Goal: Transaction & Acquisition: Book appointment/travel/reservation

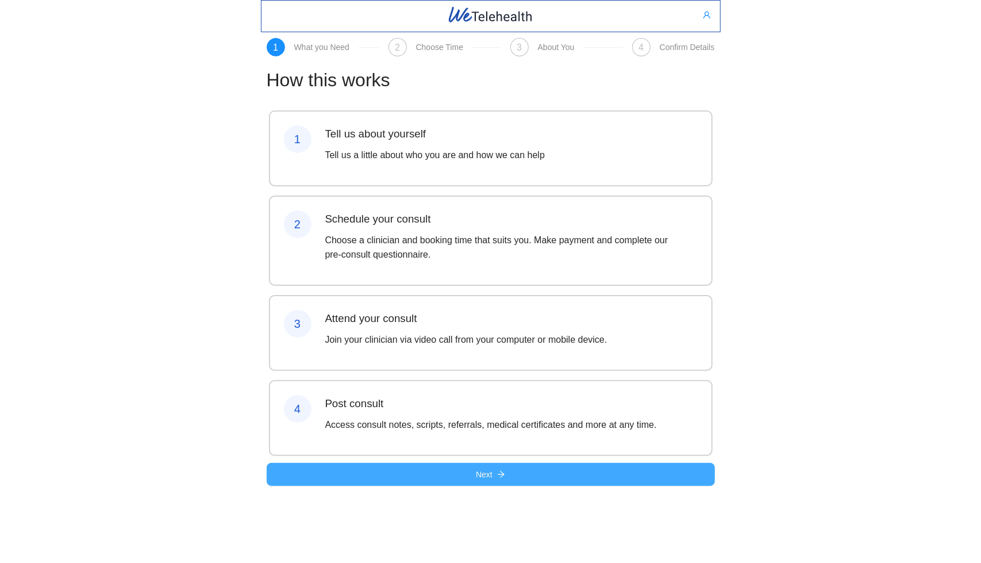
click at [659, 486] on button "Next" at bounding box center [491, 474] width 448 height 23
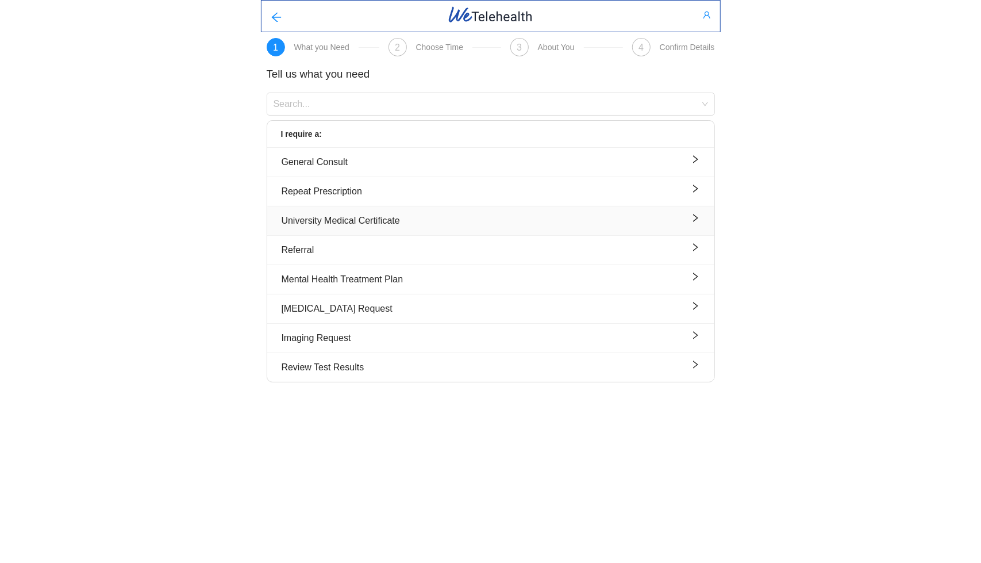
click at [448, 218] on div "University Medical Certificate" at bounding box center [491, 220] width 418 height 14
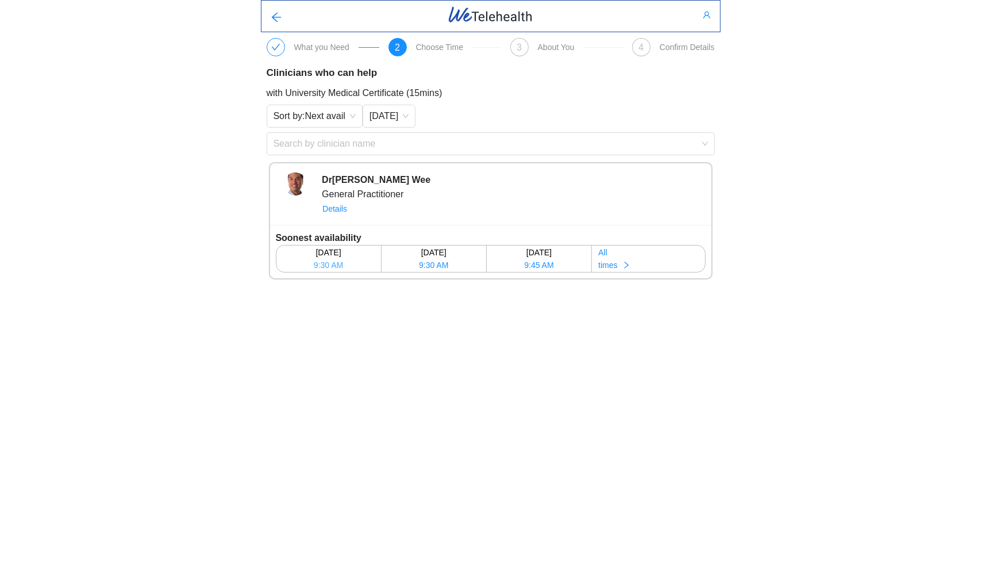
click at [337, 262] on span "9:30 AM" at bounding box center [328, 265] width 29 height 13
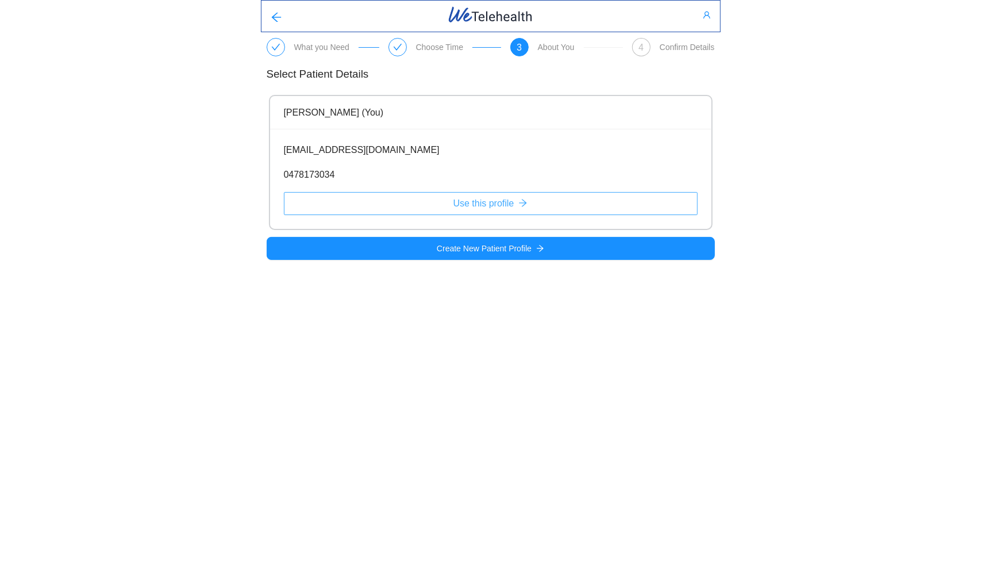
click at [512, 205] on span "Use this profile" at bounding box center [483, 203] width 61 height 14
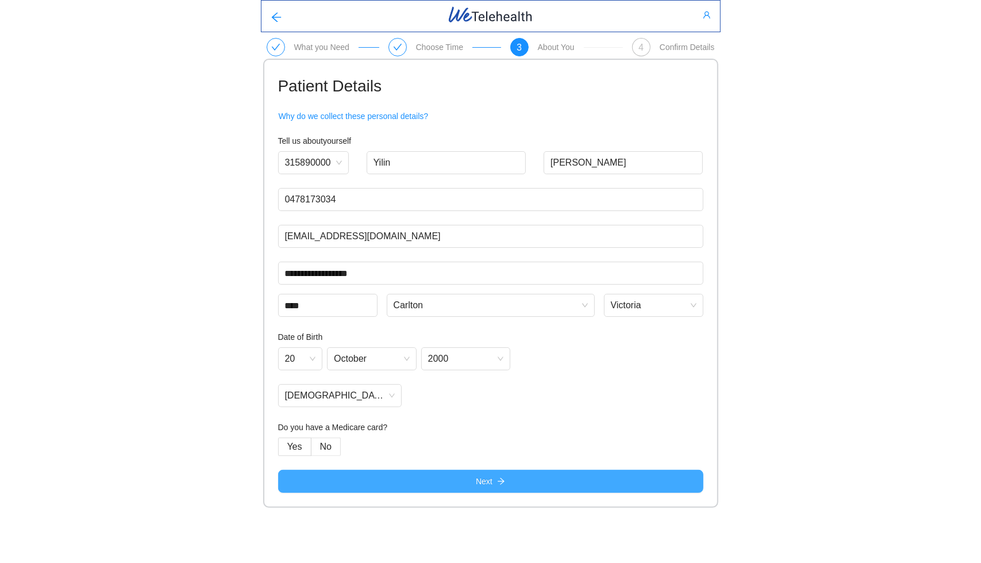
click at [530, 482] on button "Next" at bounding box center [490, 481] width 425 height 23
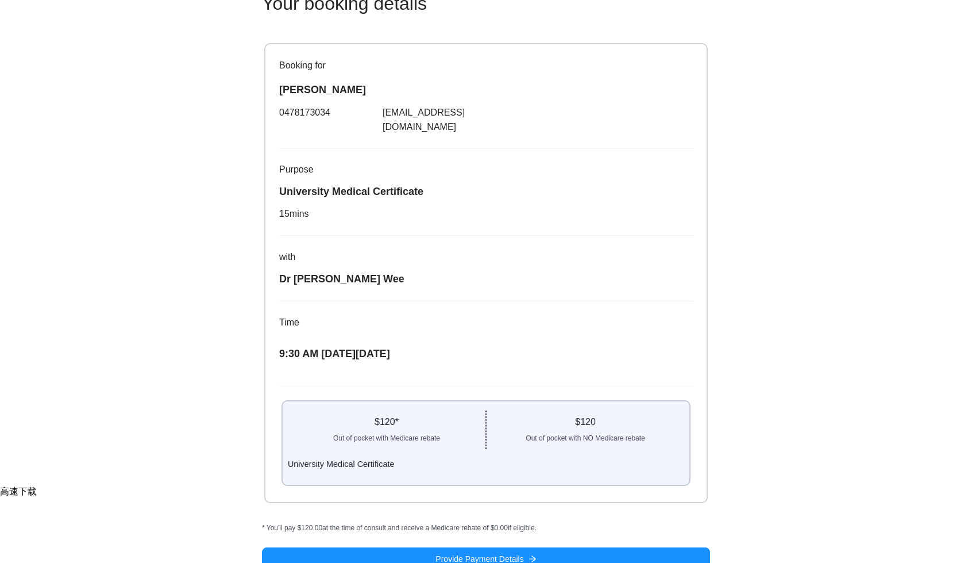
scroll to position [78, 0]
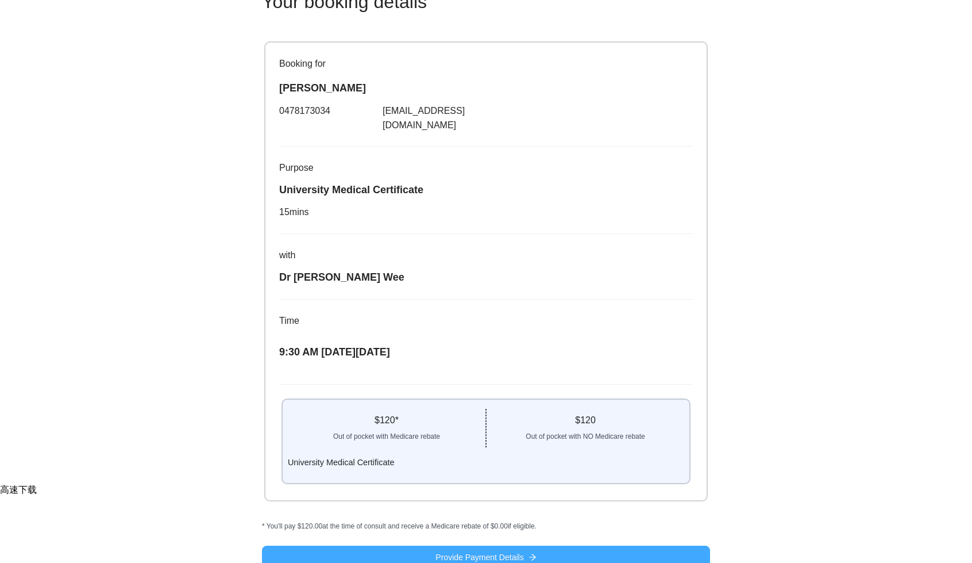
click at [550, 545] on button "Provide Payment Details" at bounding box center [486, 556] width 448 height 23
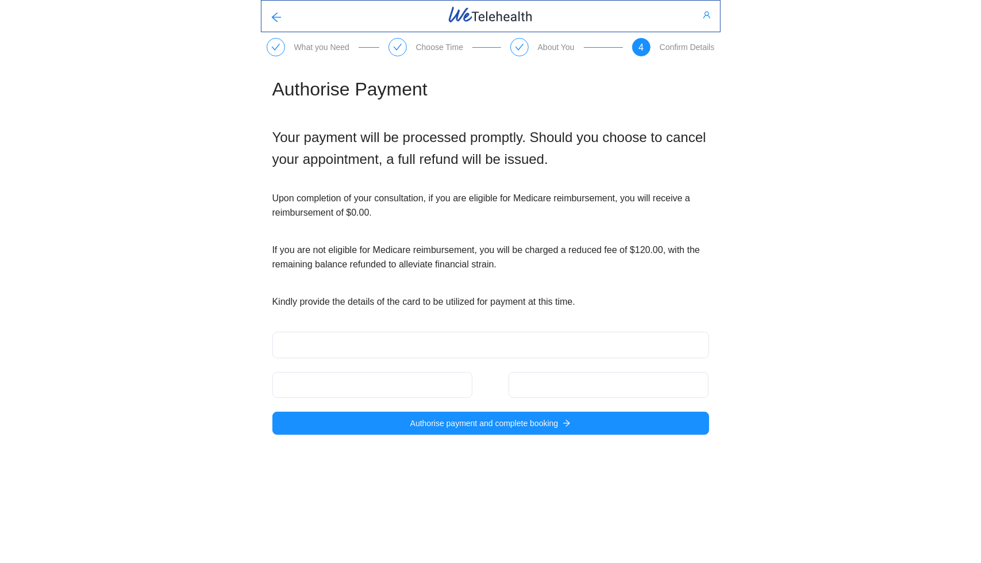
click at [549, 390] on div at bounding box center [609, 385] width 200 height 26
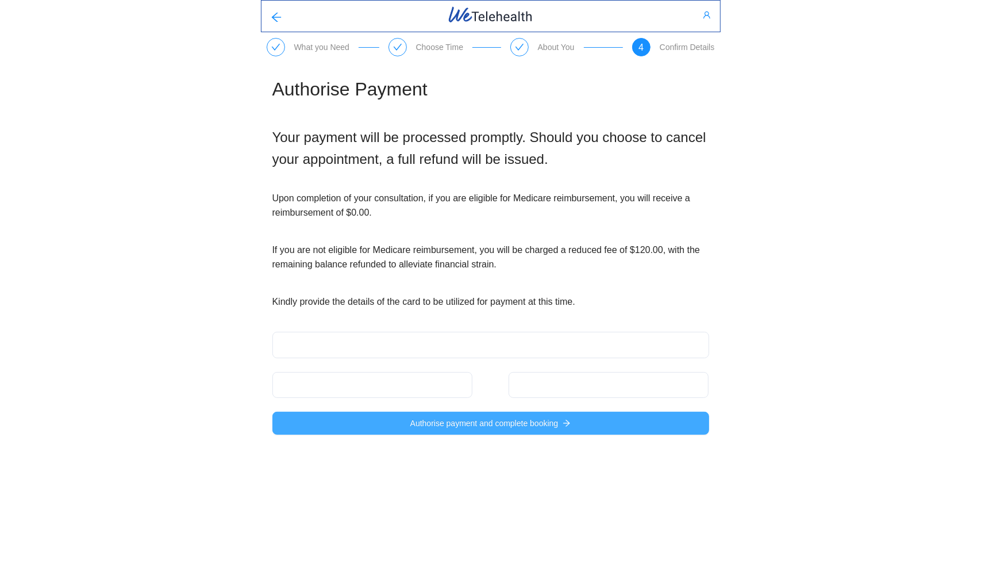
click at [510, 422] on span "Authorise payment and complete booking" at bounding box center [484, 423] width 148 height 13
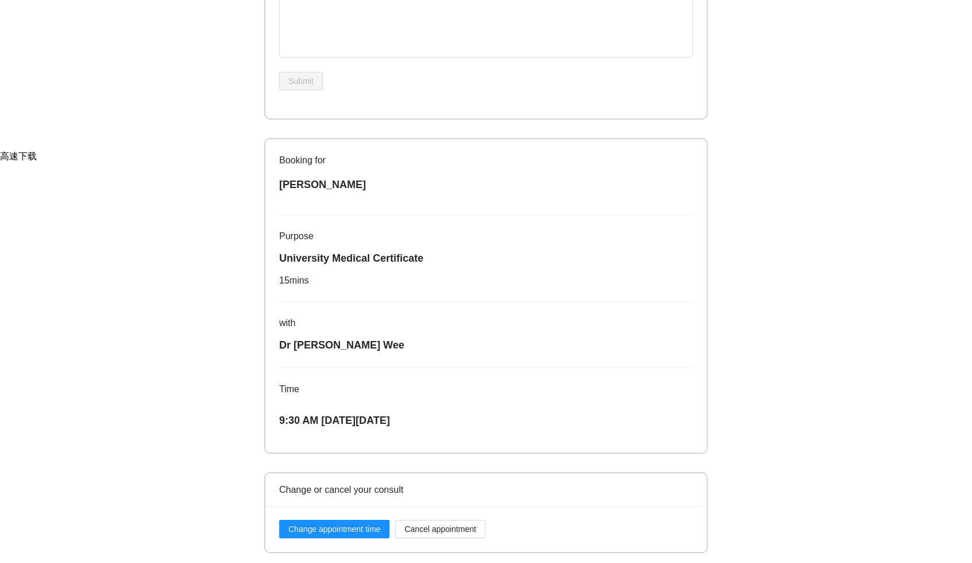
scroll to position [413, 0]
click at [893, 282] on div "What you Need Choose Time About You Confirm Details Your Booking Details Bookin…" at bounding box center [486, 75] width 972 height 976
